Goal: Answer question/provide support

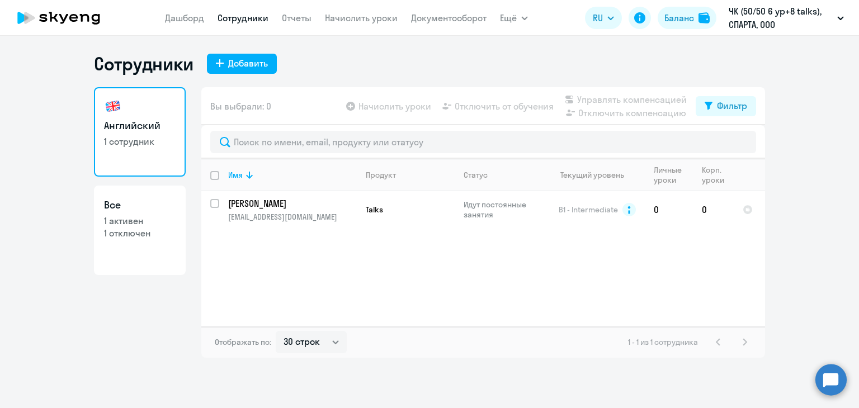
select select "30"
click at [819, 374] on circle at bounding box center [831, 379] width 31 height 31
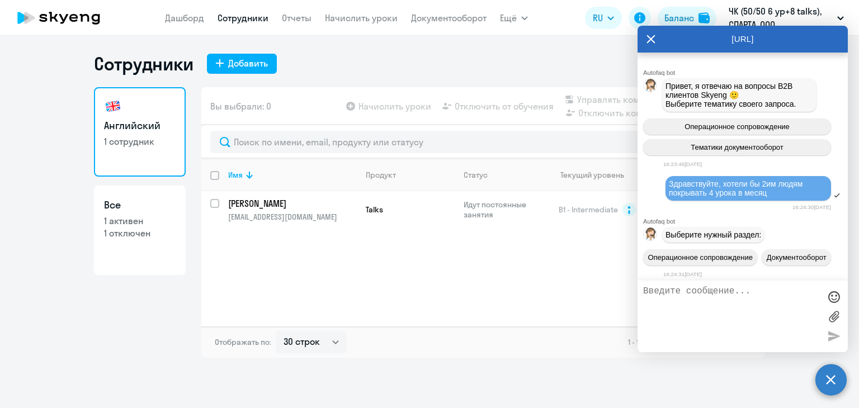
scroll to position [1920, 0]
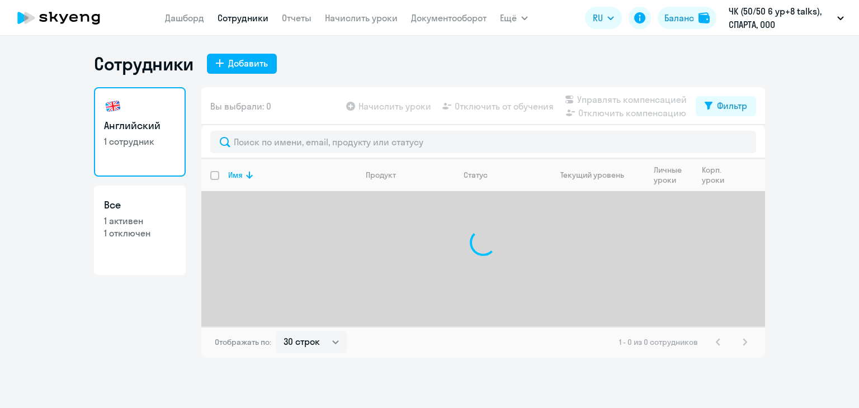
select select "30"
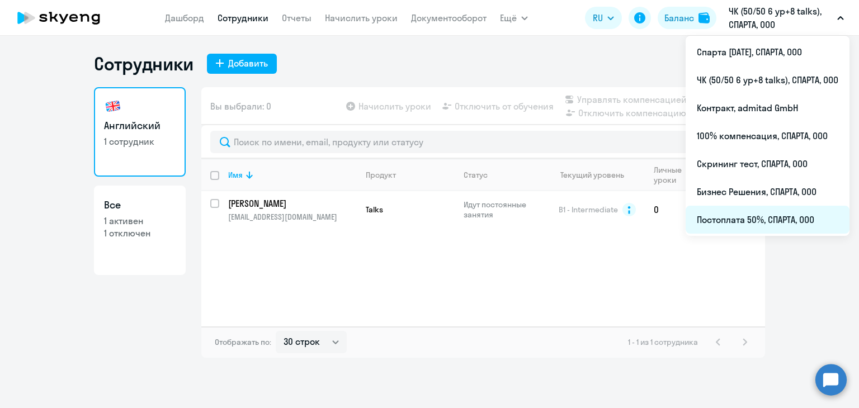
click at [782, 214] on li "Постоплата 50%, СПАРТА, ООО" at bounding box center [768, 220] width 164 height 28
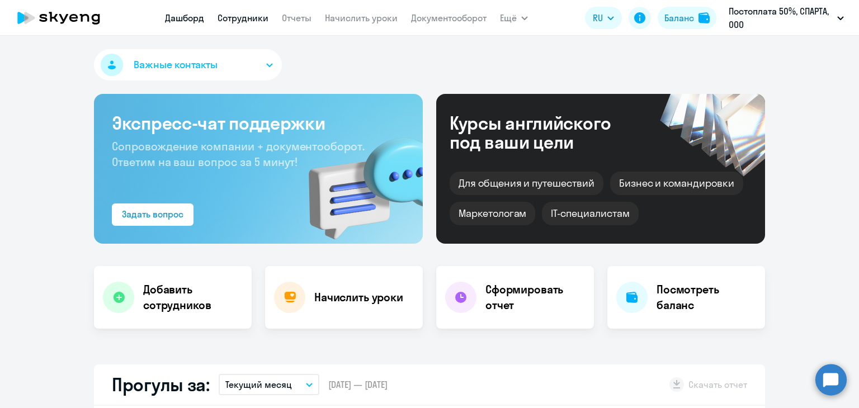
click at [255, 16] on link "Сотрудники" at bounding box center [243, 17] width 51 height 11
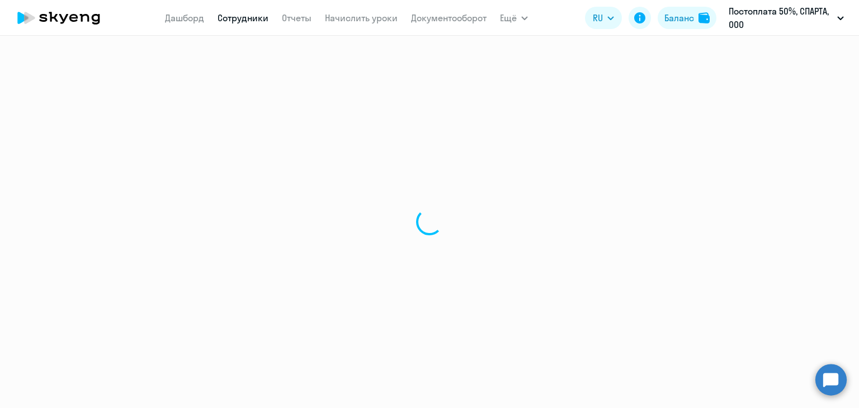
select select "30"
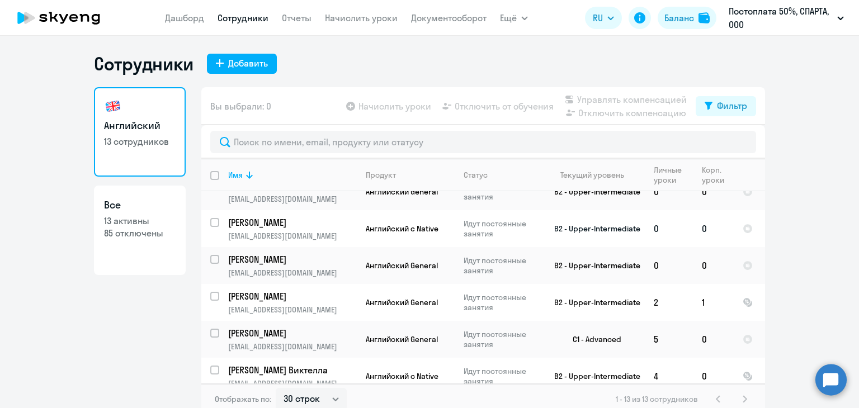
scroll to position [291, 0]
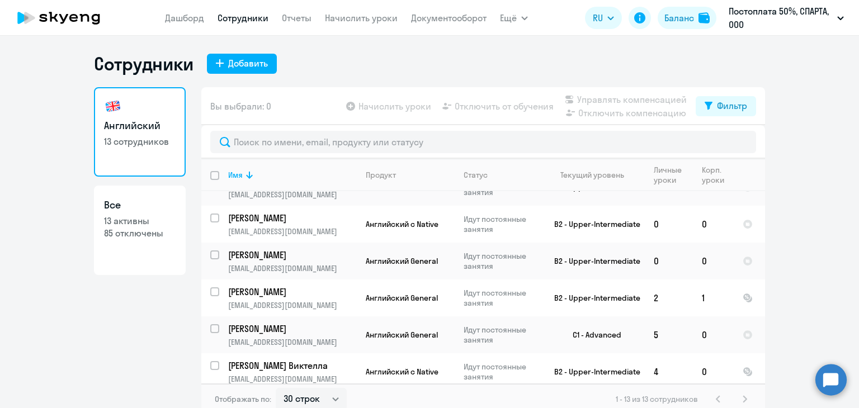
click at [837, 379] on circle at bounding box center [831, 379] width 31 height 31
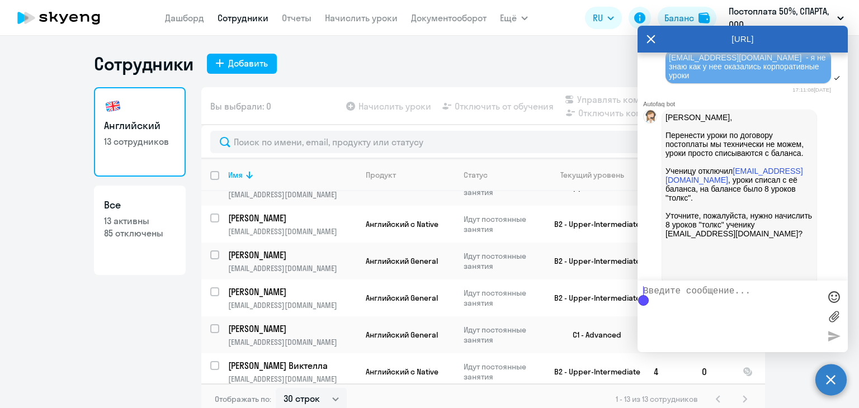
scroll to position [1752, 0]
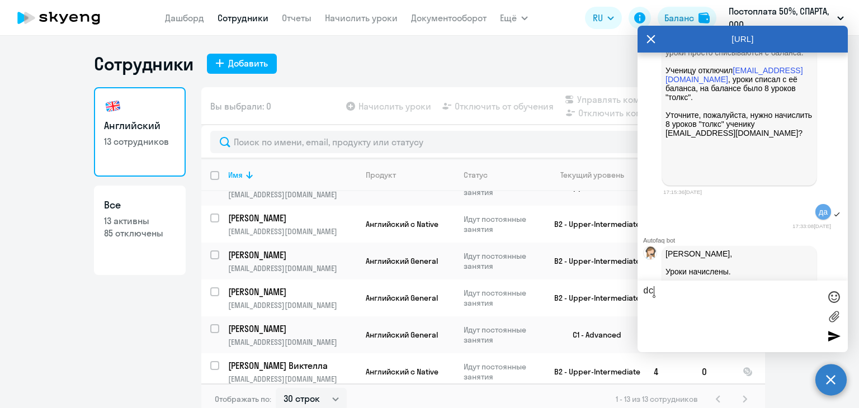
type textarea "d"
type textarea "все, спасибо)"
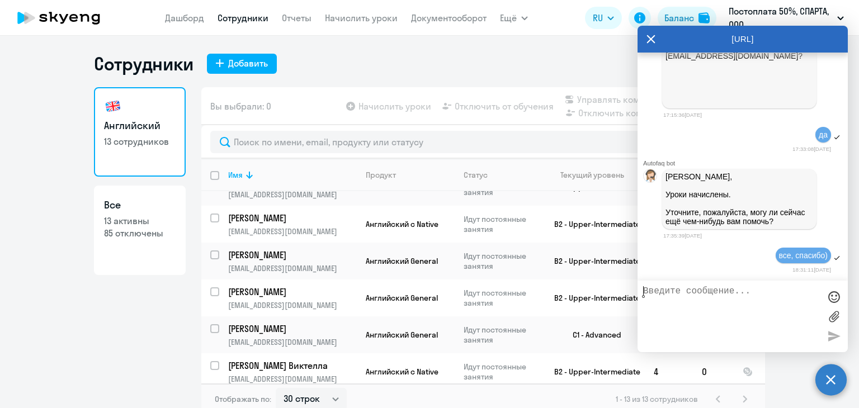
click at [105, 311] on div "Английский 13 сотрудников Все 13 активны 85 отключены" at bounding box center [140, 247] width 92 height 321
click at [649, 40] on icon at bounding box center [651, 39] width 9 height 27
